Goal: Information Seeking & Learning: Check status

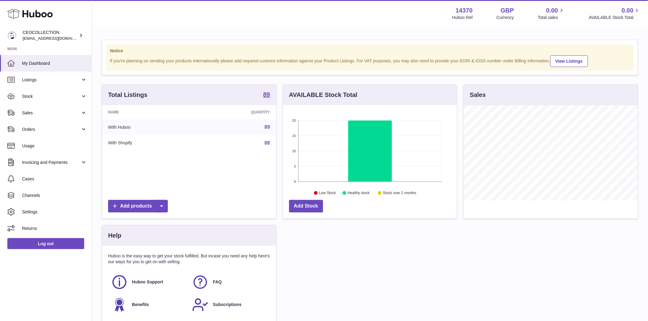
scroll to position [96, 174]
click at [30, 115] on span "Sales" at bounding box center [51, 113] width 58 height 6
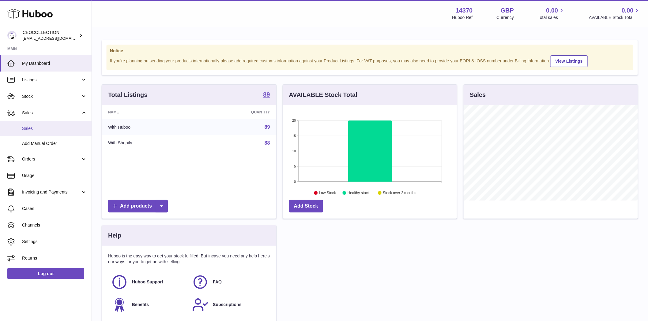
click at [31, 127] on span "Sales" at bounding box center [54, 129] width 65 height 6
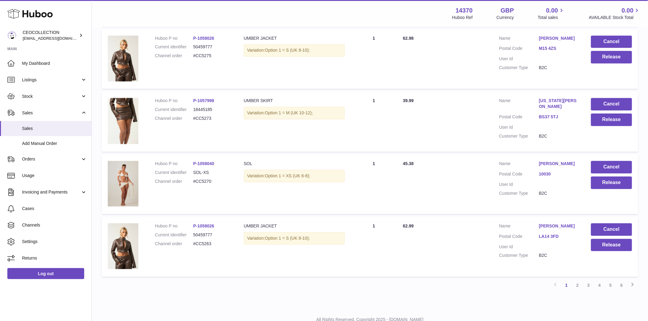
scroll to position [522, 0]
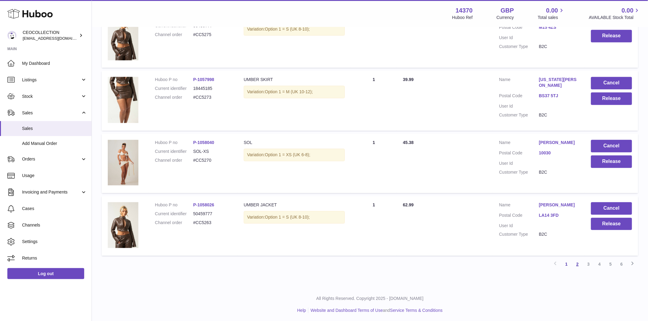
click at [580, 265] on link "2" at bounding box center [577, 264] width 11 height 11
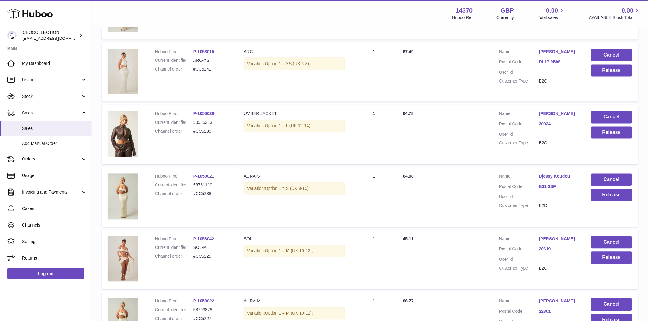
scroll to position [521, 0]
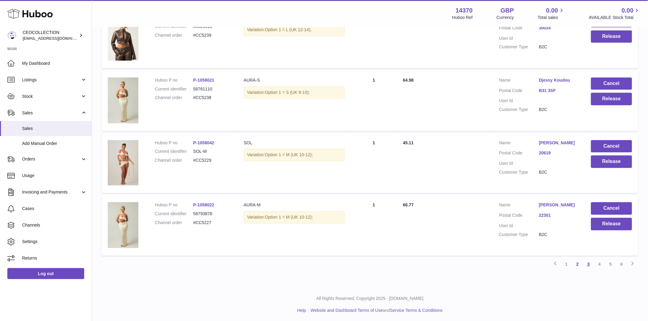
click at [593, 264] on link "3" at bounding box center [588, 264] width 11 height 11
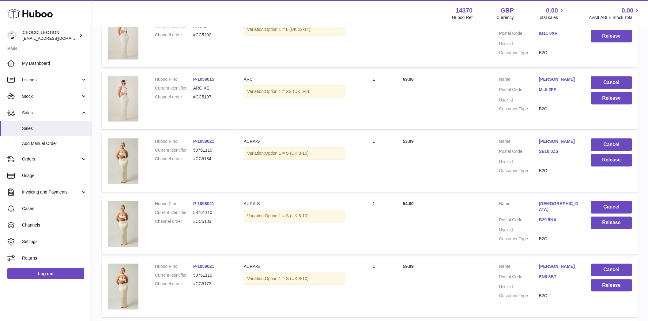
scroll to position [520, 0]
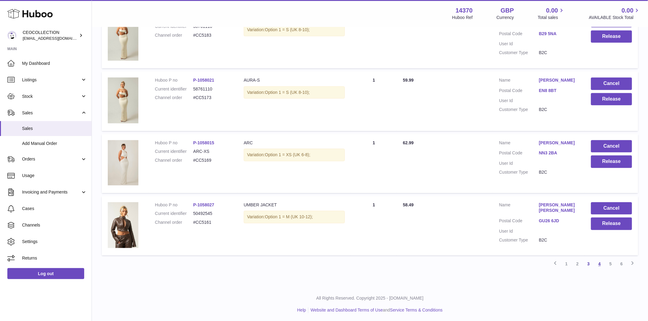
click at [599, 264] on link "4" at bounding box center [599, 264] width 11 height 11
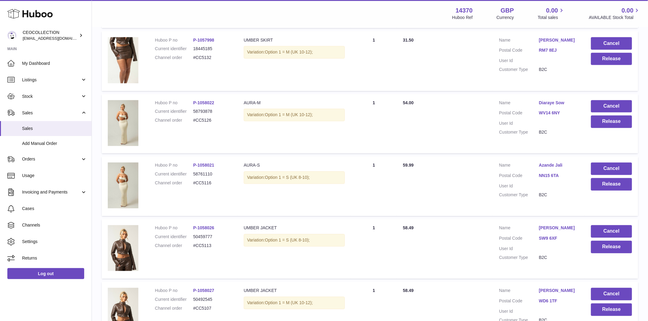
scroll to position [522, 0]
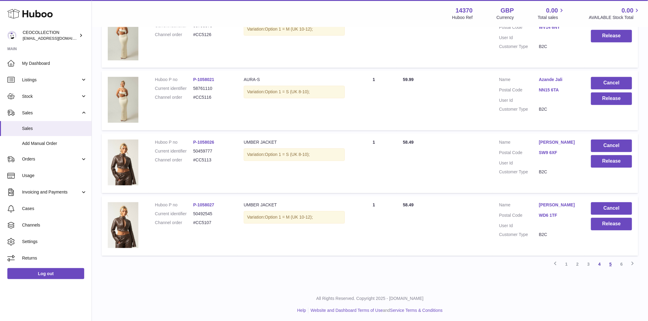
click at [612, 264] on link "5" at bounding box center [610, 264] width 11 height 11
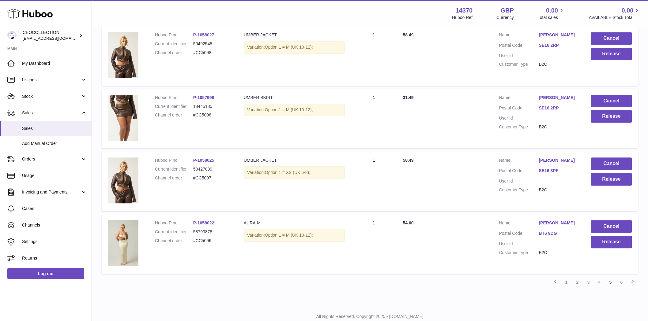
scroll to position [522, 0]
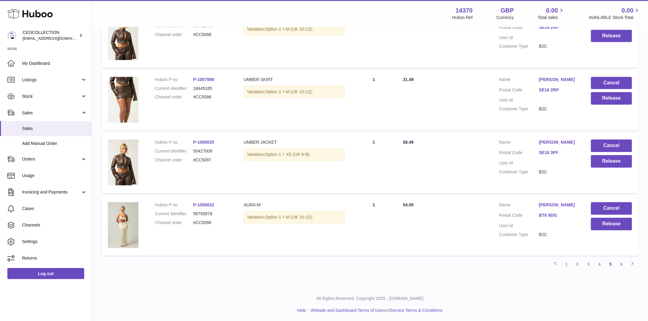
click at [620, 265] on link "6" at bounding box center [621, 264] width 11 height 11
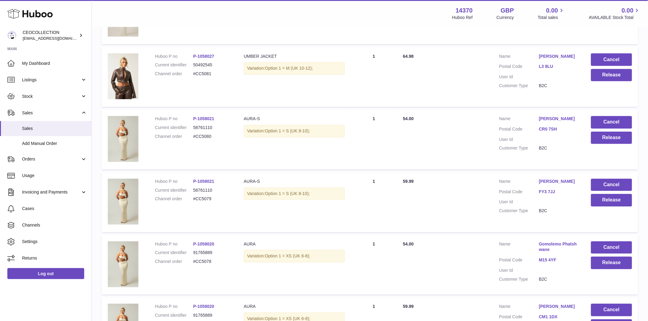
scroll to position [521, 0]
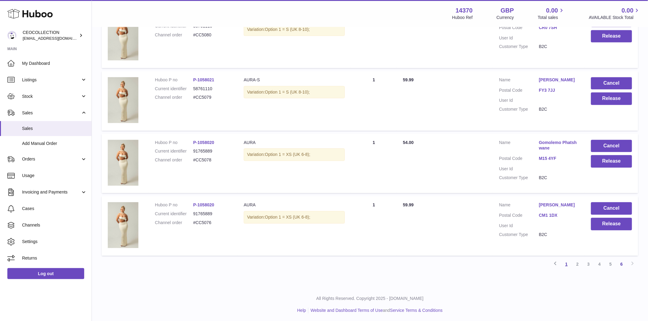
click at [565, 265] on link "1" at bounding box center [566, 264] width 11 height 11
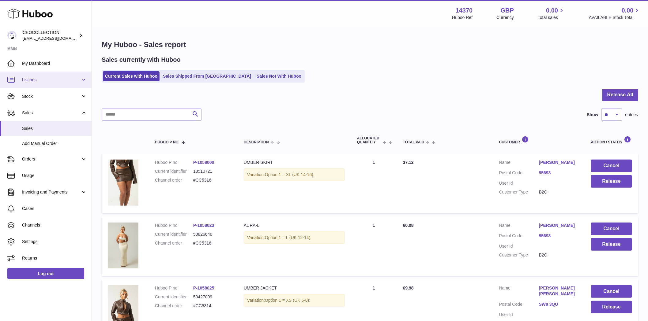
click at [34, 77] on link "Listings" at bounding box center [46, 80] width 92 height 17
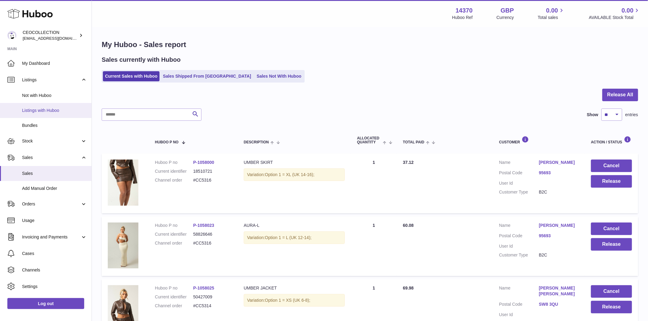
click at [42, 114] on link "Listings with Huboo" at bounding box center [46, 110] width 92 height 15
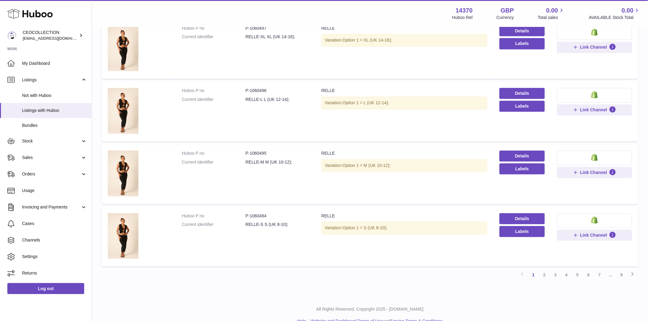
scroll to position [461, 0]
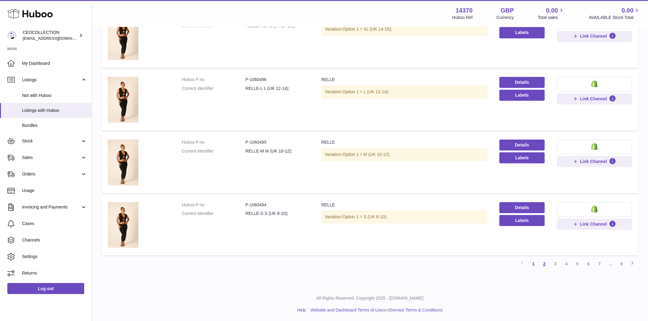
click at [545, 265] on link "2" at bounding box center [544, 264] width 11 height 11
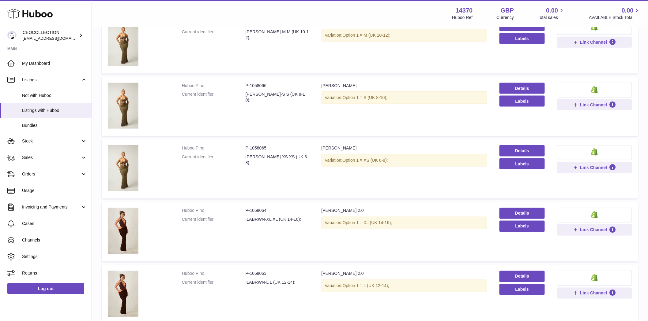
scroll to position [479, 0]
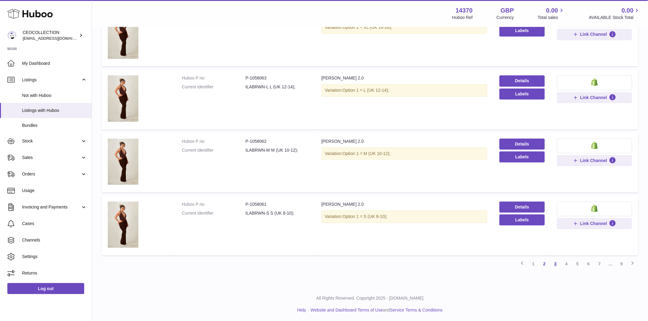
click at [556, 264] on link "3" at bounding box center [555, 264] width 11 height 11
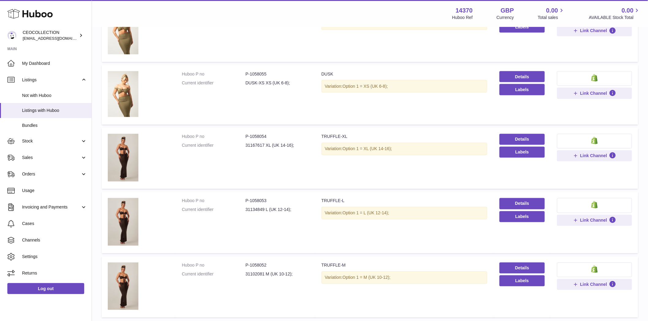
scroll to position [484, 0]
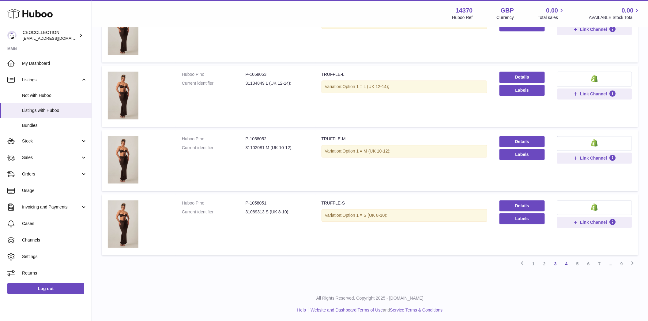
click at [565, 264] on link "4" at bounding box center [566, 264] width 11 height 11
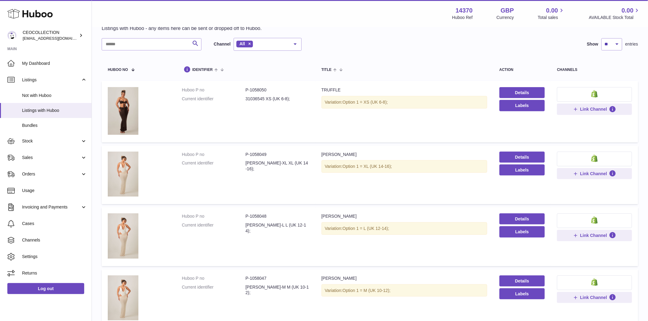
scroll to position [473, 0]
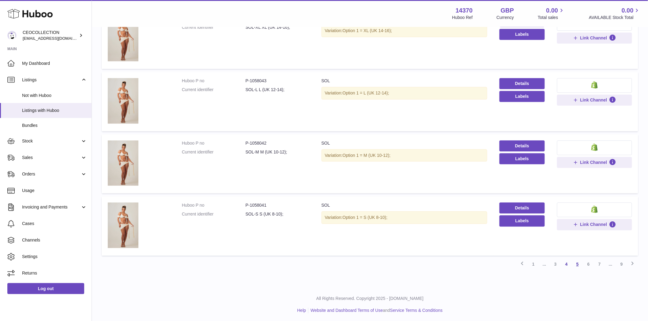
click at [579, 266] on link "5" at bounding box center [577, 264] width 11 height 11
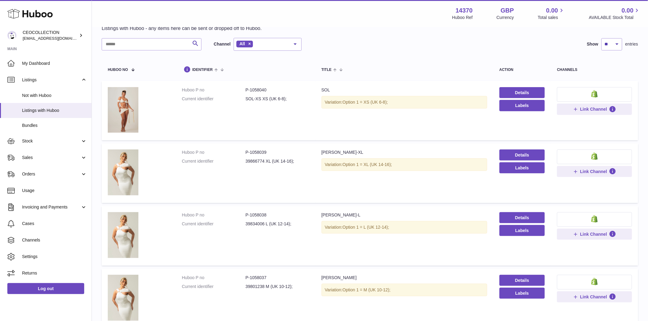
scroll to position [477, 0]
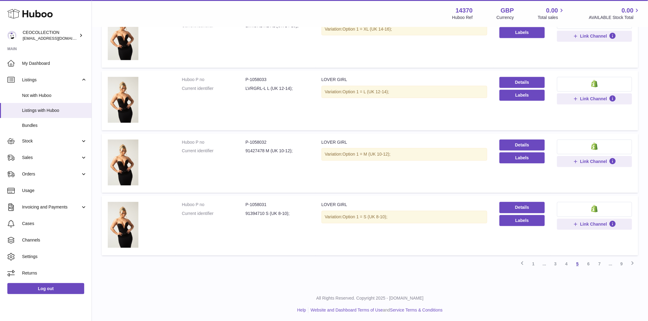
click at [581, 267] on link "5" at bounding box center [577, 264] width 11 height 11
click at [590, 265] on link "6" at bounding box center [588, 264] width 11 height 11
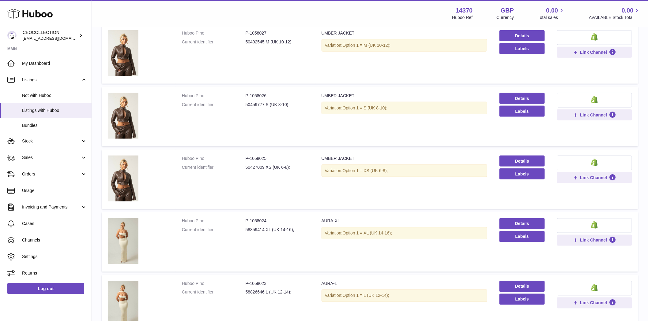
scroll to position [477, 0]
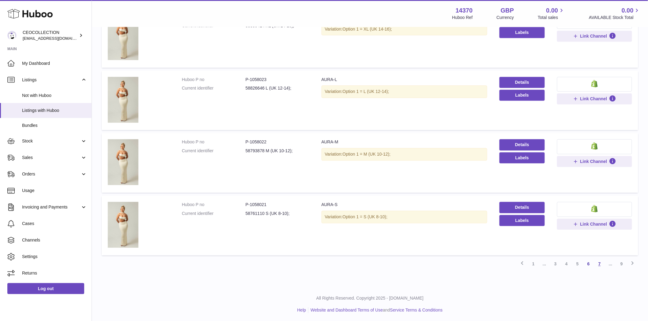
click at [599, 263] on link "7" at bounding box center [599, 264] width 11 height 11
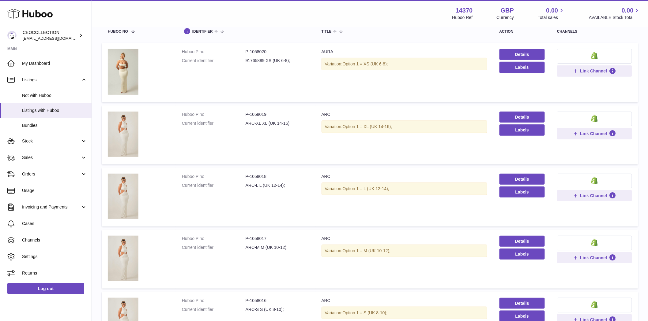
scroll to position [474, 0]
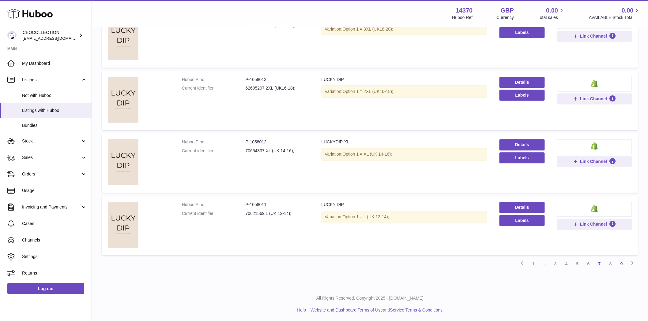
click at [620, 266] on link "9" at bounding box center [621, 264] width 11 height 11
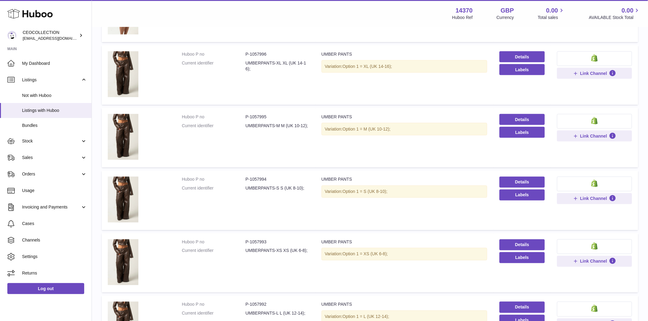
scroll to position [415, 0]
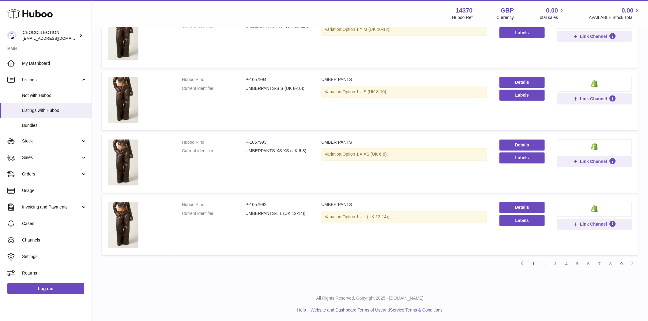
click at [532, 265] on link "1" at bounding box center [533, 264] width 11 height 11
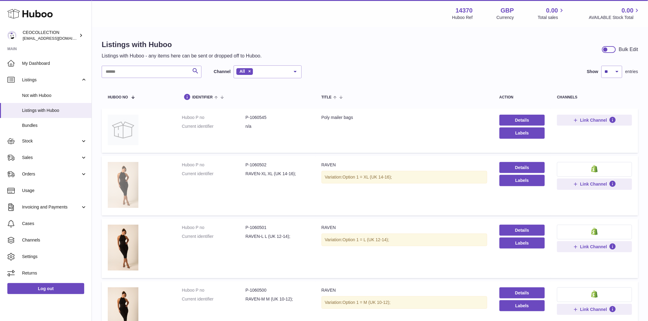
scroll to position [461, 0]
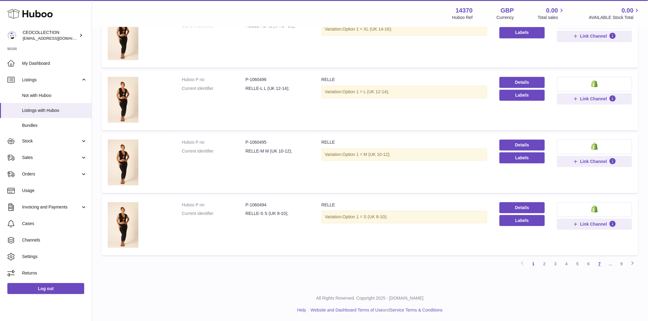
click at [597, 264] on link "7" at bounding box center [599, 264] width 11 height 11
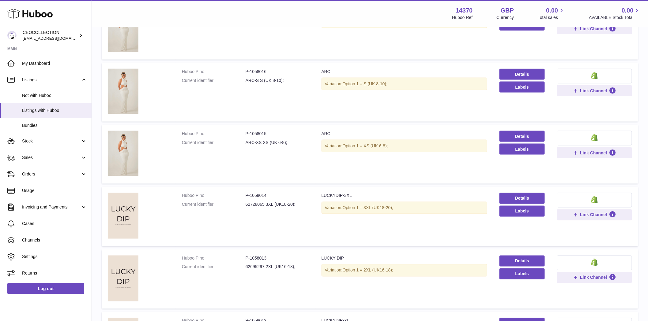
scroll to position [474, 0]
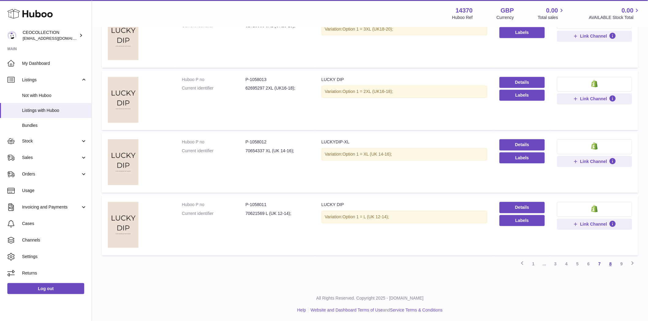
click at [610, 265] on link "8" at bounding box center [610, 264] width 11 height 11
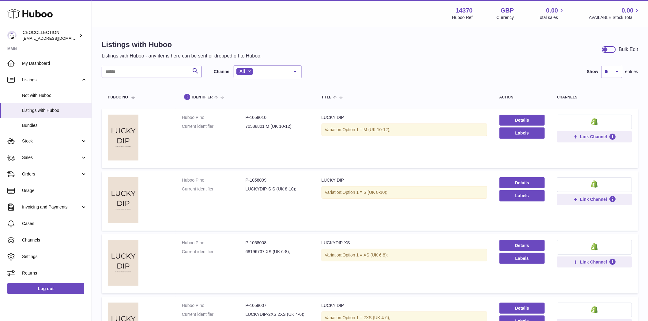
click at [132, 75] on input "text" at bounding box center [152, 72] width 100 height 12
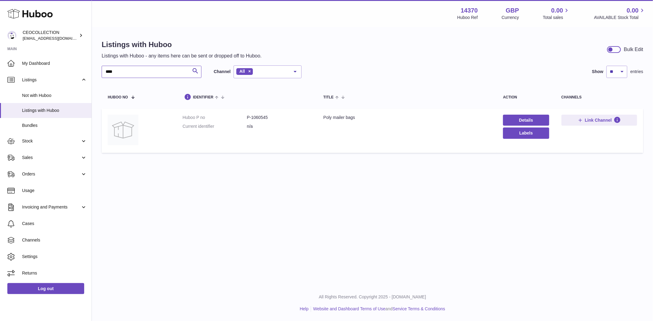
type input "****"
click at [35, 161] on link "Sales" at bounding box center [46, 158] width 92 height 17
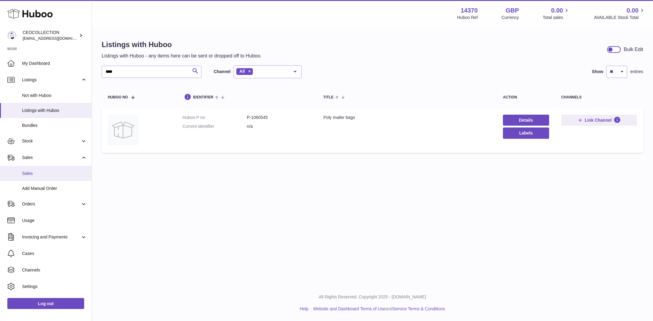
click at [33, 174] on span "Sales" at bounding box center [54, 174] width 65 height 6
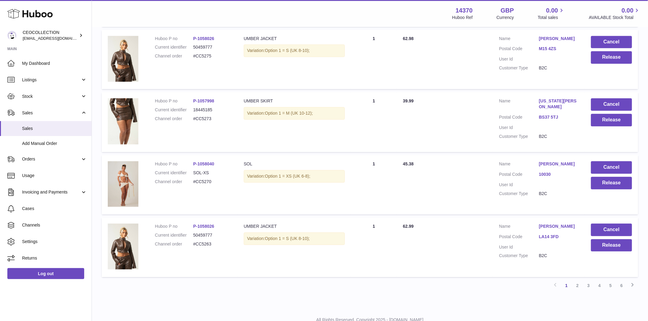
scroll to position [510, 0]
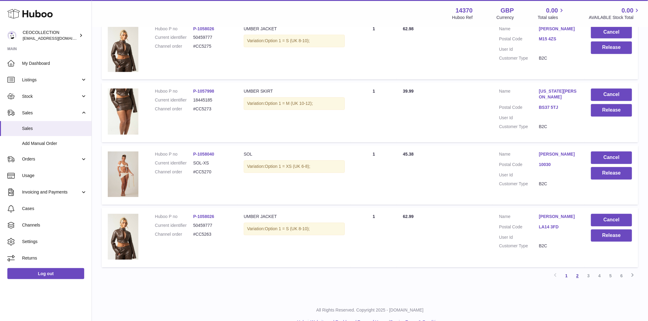
click at [577, 276] on link "2" at bounding box center [577, 276] width 11 height 11
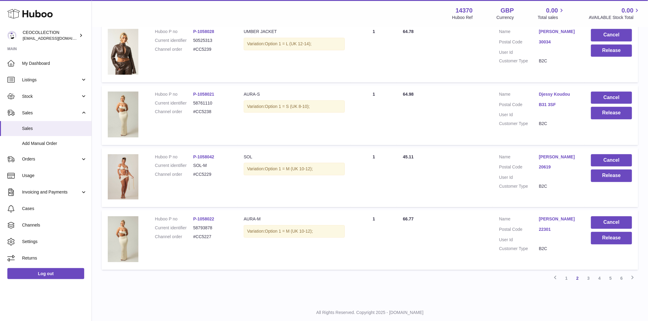
scroll to position [521, 0]
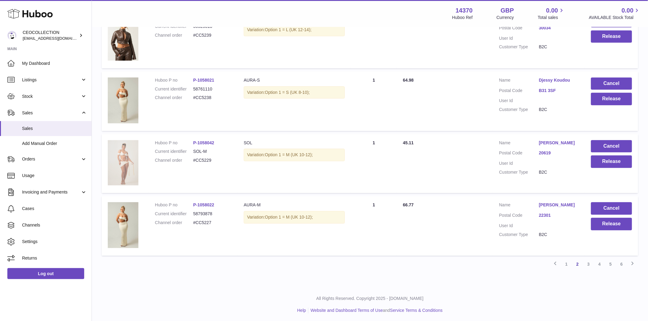
click at [127, 163] on img at bounding box center [123, 163] width 31 height 46
